Goal: Information Seeking & Learning: Learn about a topic

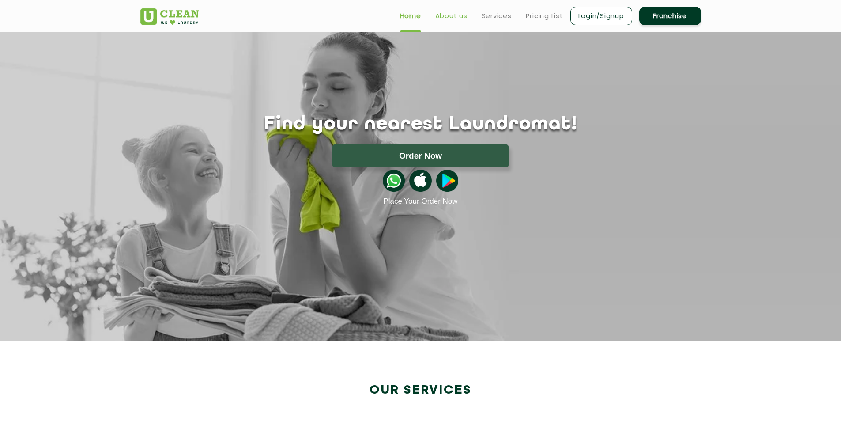
click at [443, 15] on link "About us" at bounding box center [451, 16] width 32 height 11
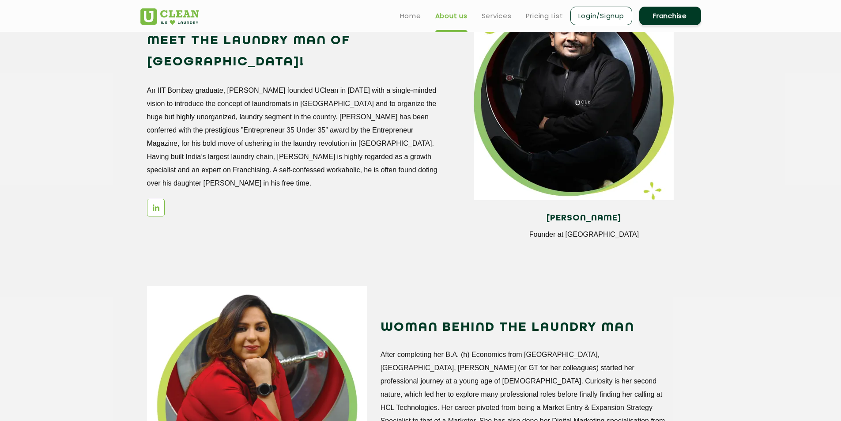
scroll to position [809, 0]
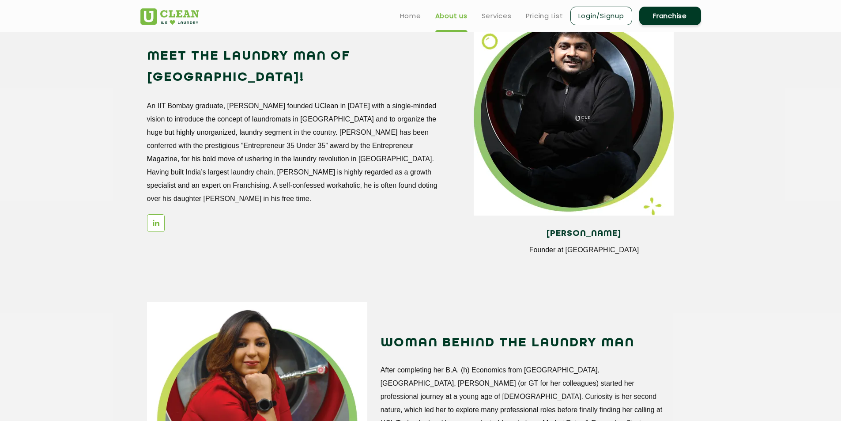
click at [594, 229] on h4 "[PERSON_NAME]" at bounding box center [583, 234] width 207 height 10
click at [346, 209] on div "[PERSON_NAME] Founder at UClean Meet the Laundry Man of [GEOGRAPHIC_DATA]! An I…" at bounding box center [421, 141] width 574 height 253
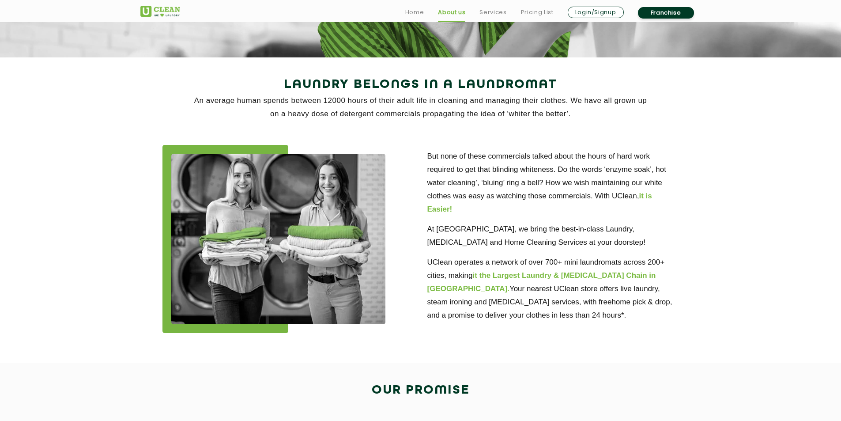
scroll to position [177, 0]
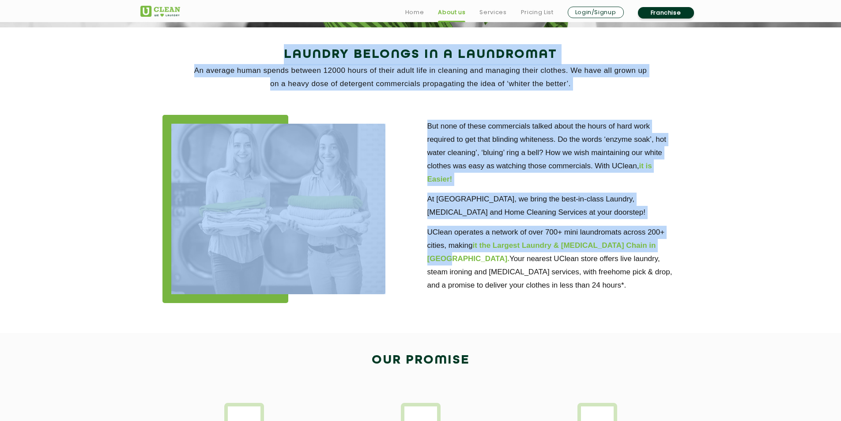
drag, startPoint x: 198, startPoint y: 57, endPoint x: 678, endPoint y: 276, distance: 527.1
click at [679, 269] on div "Laundry Belongs in a Laundromat An average human spends between 12000 hours of …" at bounding box center [421, 180] width 574 height 272
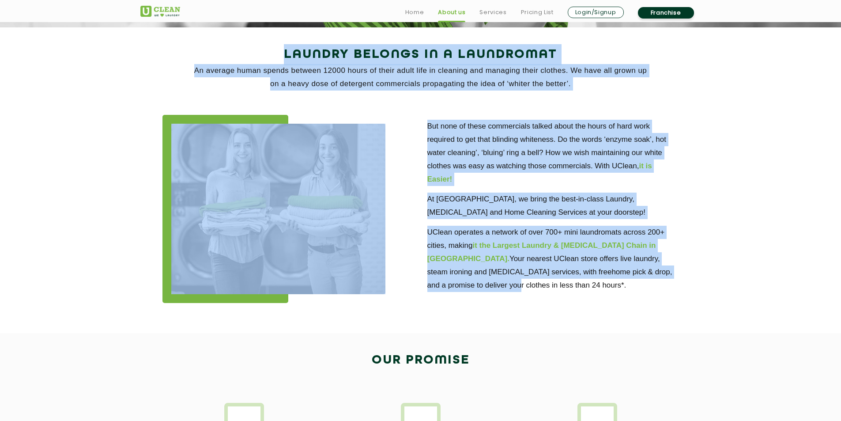
click at [628, 304] on div "But none of these commercials talked about the hours of hard work required to g…" at bounding box center [421, 209] width 574 height 215
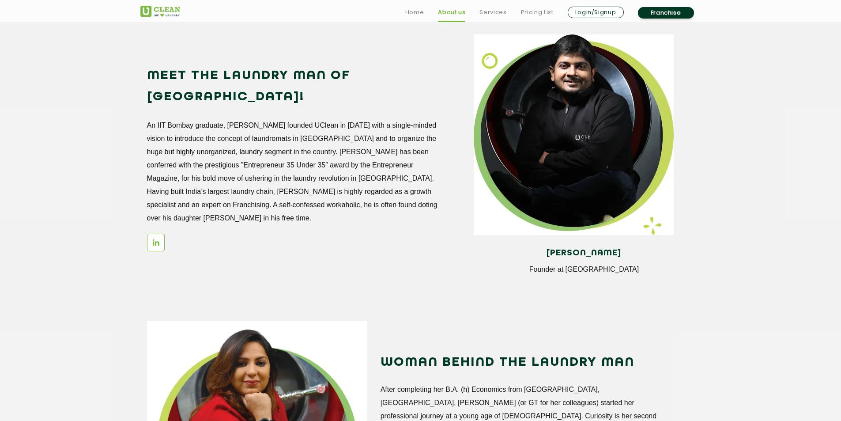
scroll to position [795, 0]
